Goal: Task Accomplishment & Management: Use online tool/utility

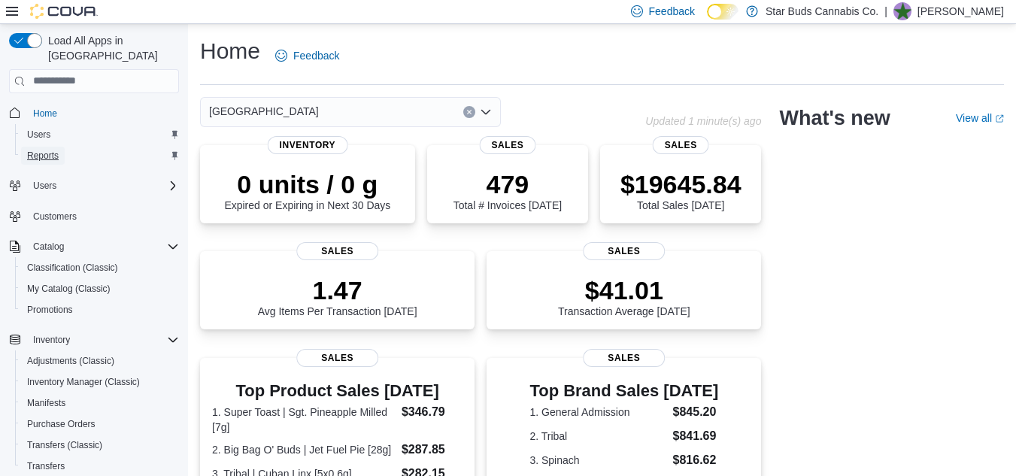
click at [45, 150] on span "Reports" at bounding box center [43, 156] width 32 height 12
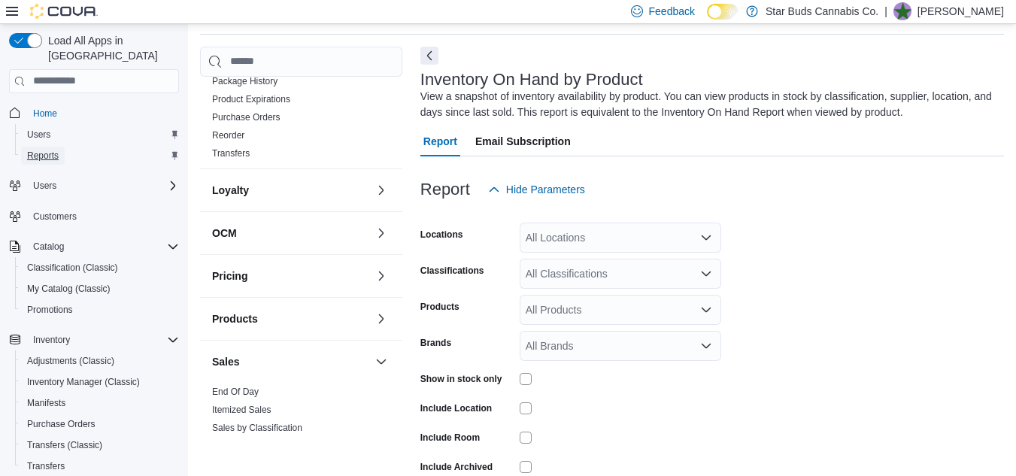
scroll to position [487, 0]
click at [235, 132] on link "Reorder" at bounding box center [228, 137] width 32 height 11
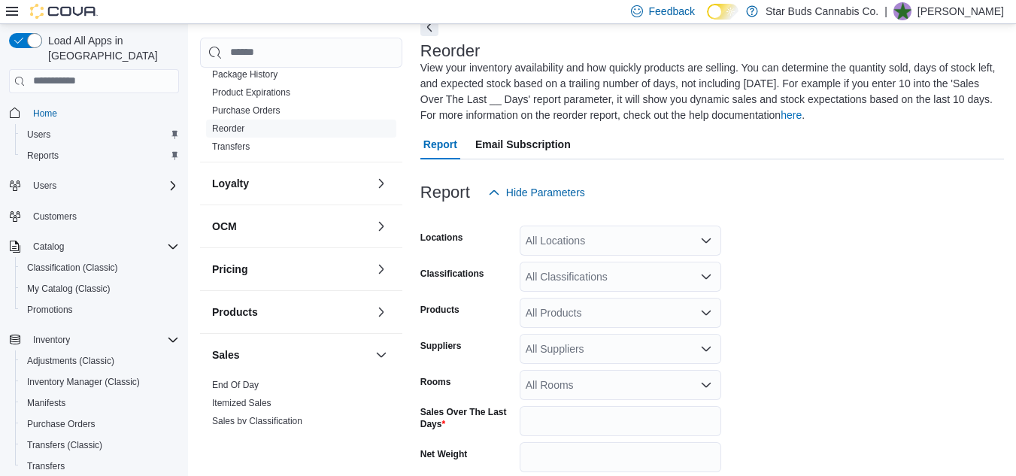
scroll to position [82, 0]
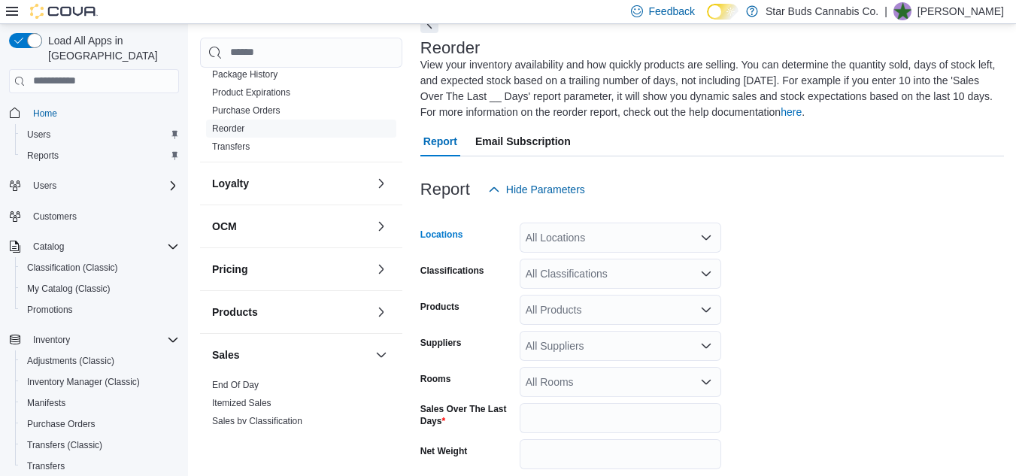
click at [601, 241] on div "All Locations" at bounding box center [619, 238] width 201 height 30
type input "****"
click at [607, 259] on span "[GEOGRAPHIC_DATA]" at bounding box center [614, 263] width 110 height 15
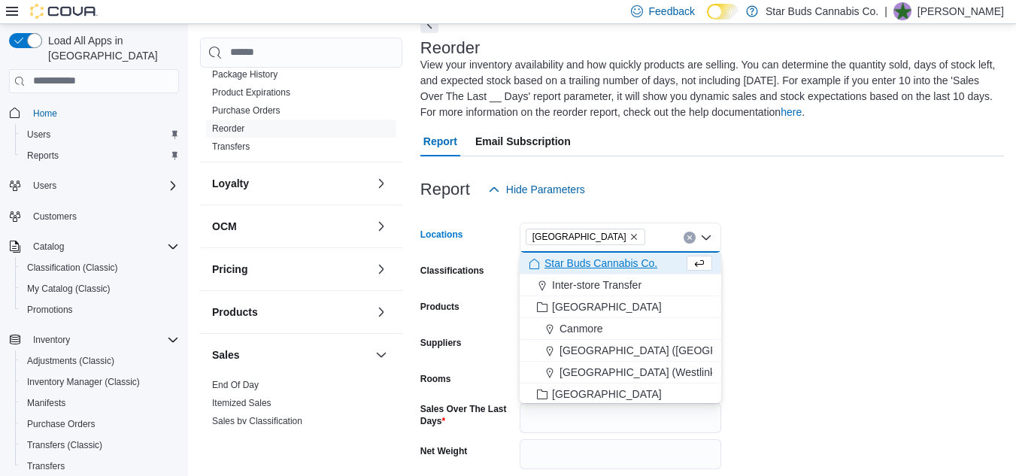
click at [849, 227] on form "Locations [GEOGRAPHIC_DATA] Combo box. Selected. [GEOGRAPHIC_DATA]. Press Backs…" at bounding box center [711, 389] width 583 height 371
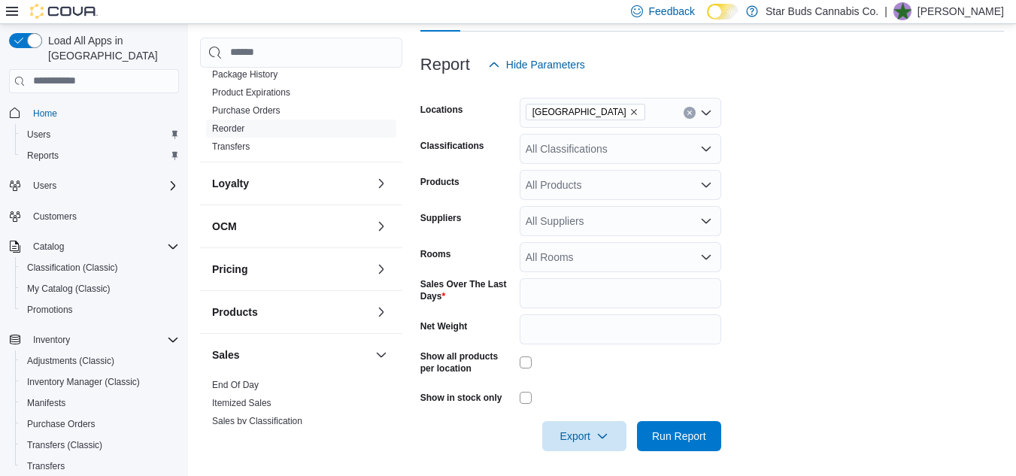
scroll to position [212, 0]
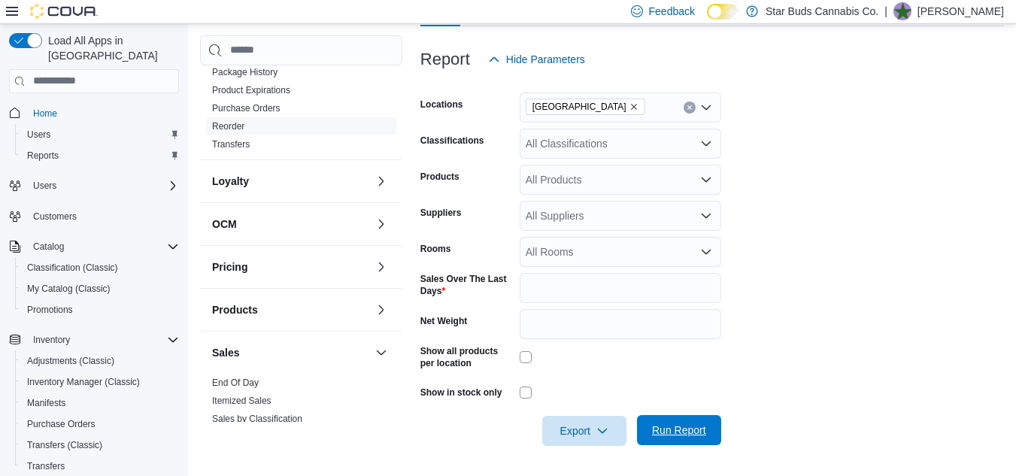
click at [663, 421] on span "Run Report" at bounding box center [679, 430] width 66 height 30
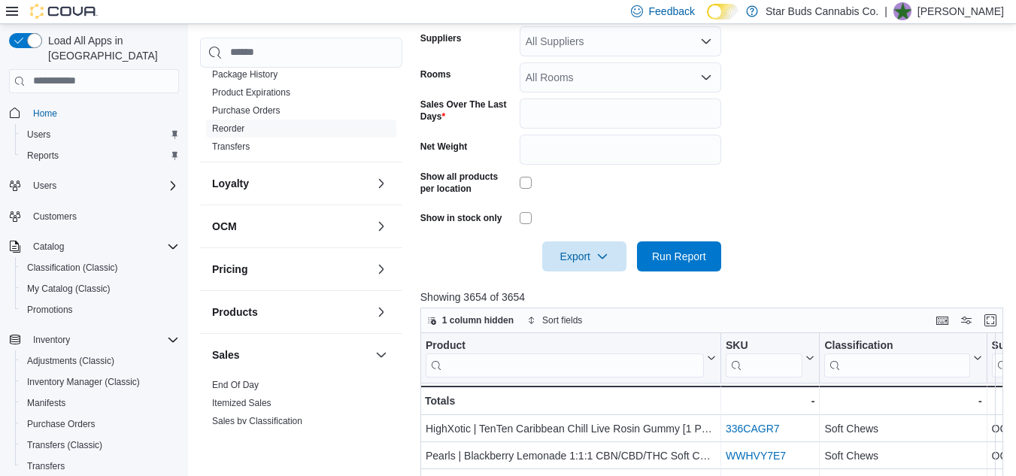
scroll to position [359, 0]
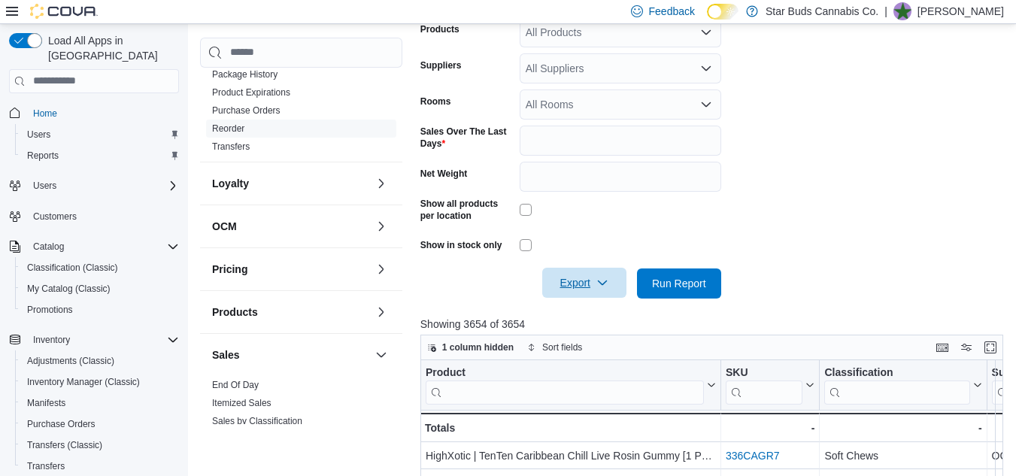
click at [581, 277] on span "Export" at bounding box center [584, 283] width 66 height 30
click at [581, 312] on span "Export to Excel" at bounding box center [587, 313] width 68 height 12
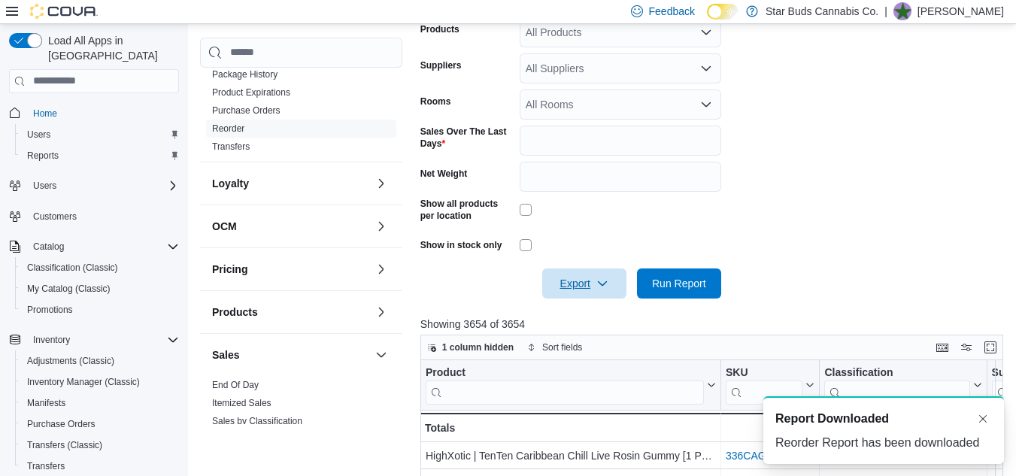
scroll to position [0, 0]
